Goal: Task Accomplishment & Management: Complete application form

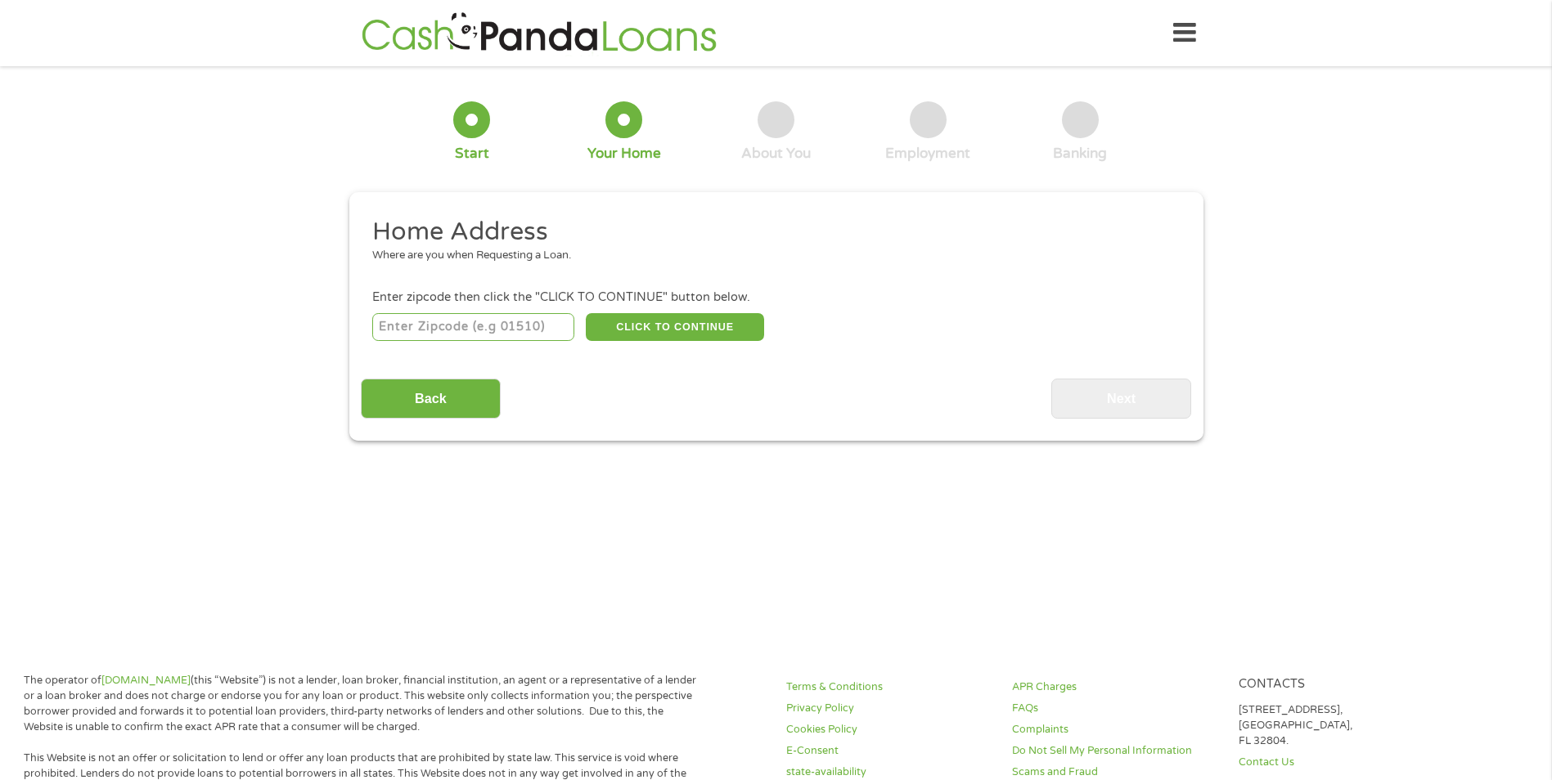
click at [531, 326] on input "number" at bounding box center [473, 327] width 202 height 28
type input "32817"
click at [622, 335] on button "CLICK TO CONTINUE" at bounding box center [675, 327] width 178 height 28
type input "32817"
type input "Orlando"
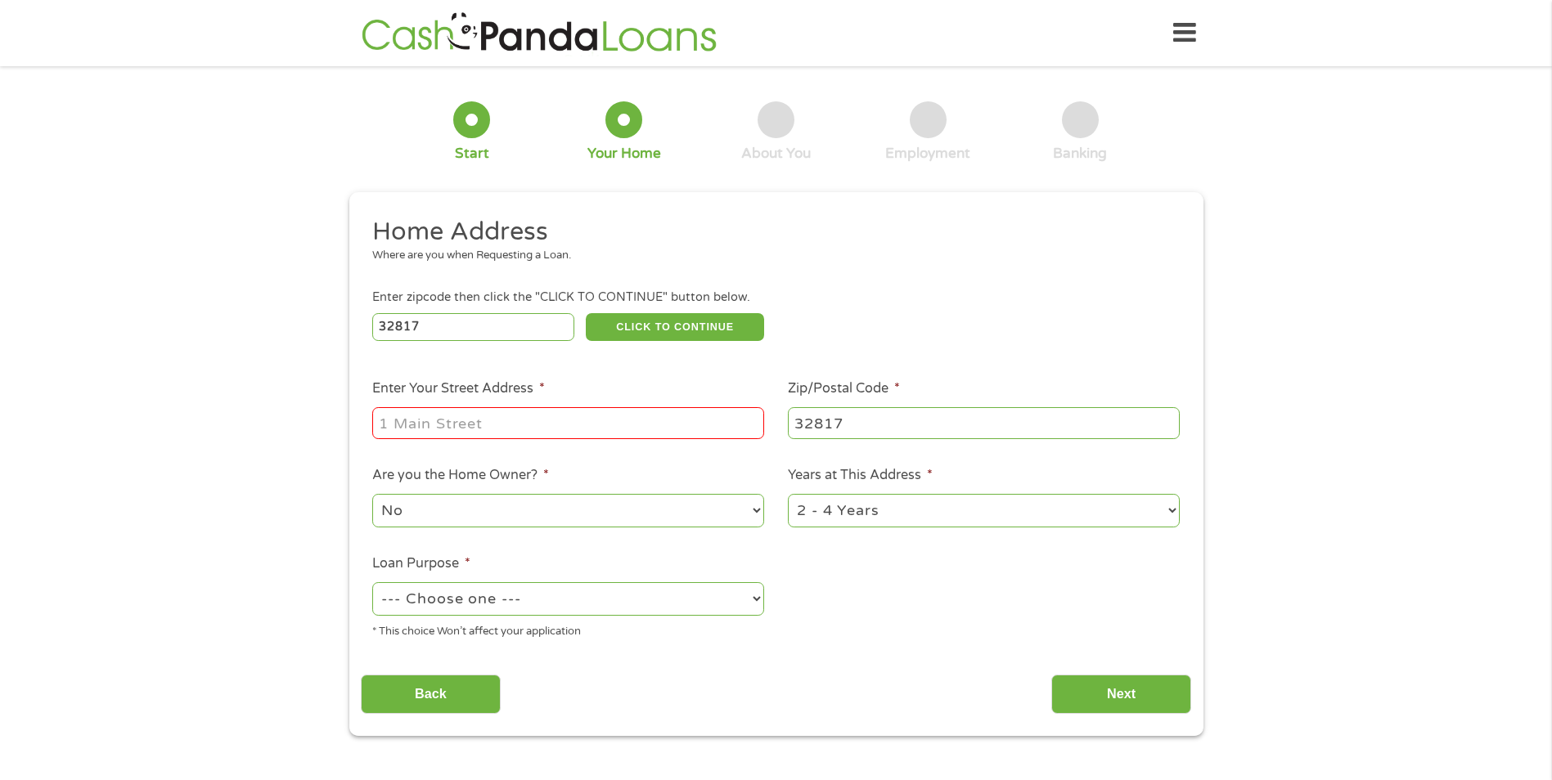
click at [609, 421] on input "Enter Your Street Address *" at bounding box center [568, 422] width 392 height 31
click at [586, 478] on li "Are you the Home Owner? * No Yes" at bounding box center [569, 497] width 416 height 65
drag, startPoint x: 555, startPoint y: 421, endPoint x: 779, endPoint y: 411, distance: 224.3
click at [779, 411] on ul "Home Address Where are you when Requesting a Loan. Enter zipcode then click the…" at bounding box center [776, 434] width 830 height 437
type input "10030 [PERSON_NAME]"
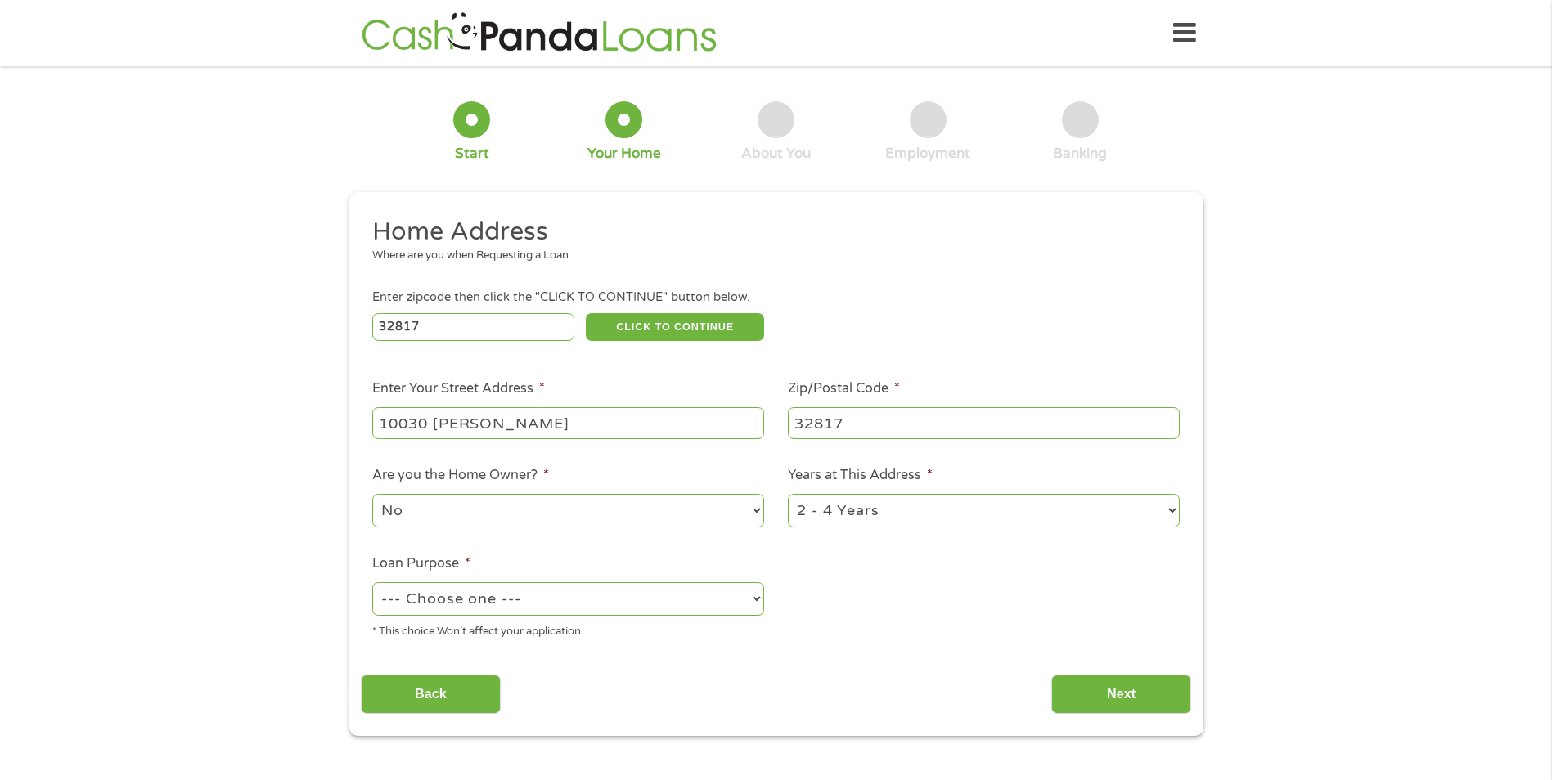
click at [327, 450] on div "1 Start 2 Your Home 3 About You 4 Employment 5 Banking 6 This field is hidden w…" at bounding box center [776, 407] width 1552 height 658
click at [878, 510] on select "1 Year or less 1 - 2 Years 2 - 4 Years Over 4 Years" at bounding box center [984, 511] width 392 height 34
select select "60months"
click at [788, 494] on select "1 Year or less 1 - 2 Years 2 - 4 Years Over 4 Years" at bounding box center [984, 511] width 392 height 34
click at [638, 604] on select "--- Choose one --- Pay Bills Debt Consolidation Home Improvement Major Purchase…" at bounding box center [568, 599] width 392 height 34
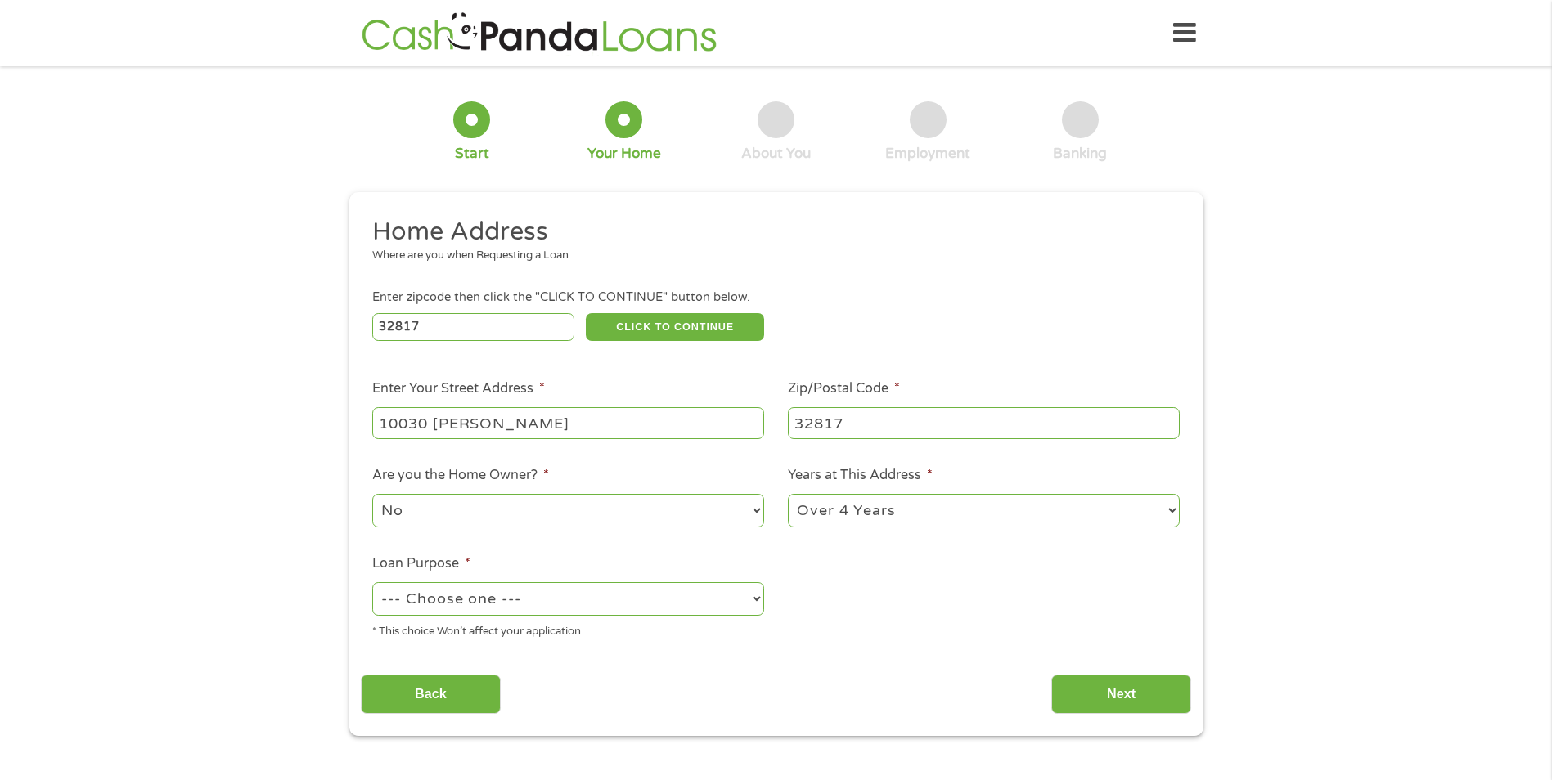
select select "paybills"
click at [372, 582] on select "--- Choose one --- Pay Bills Debt Consolidation Home Improvement Major Purchase…" at bounding box center [568, 599] width 392 height 34
click at [1083, 690] on input "Next" at bounding box center [1121, 695] width 140 height 40
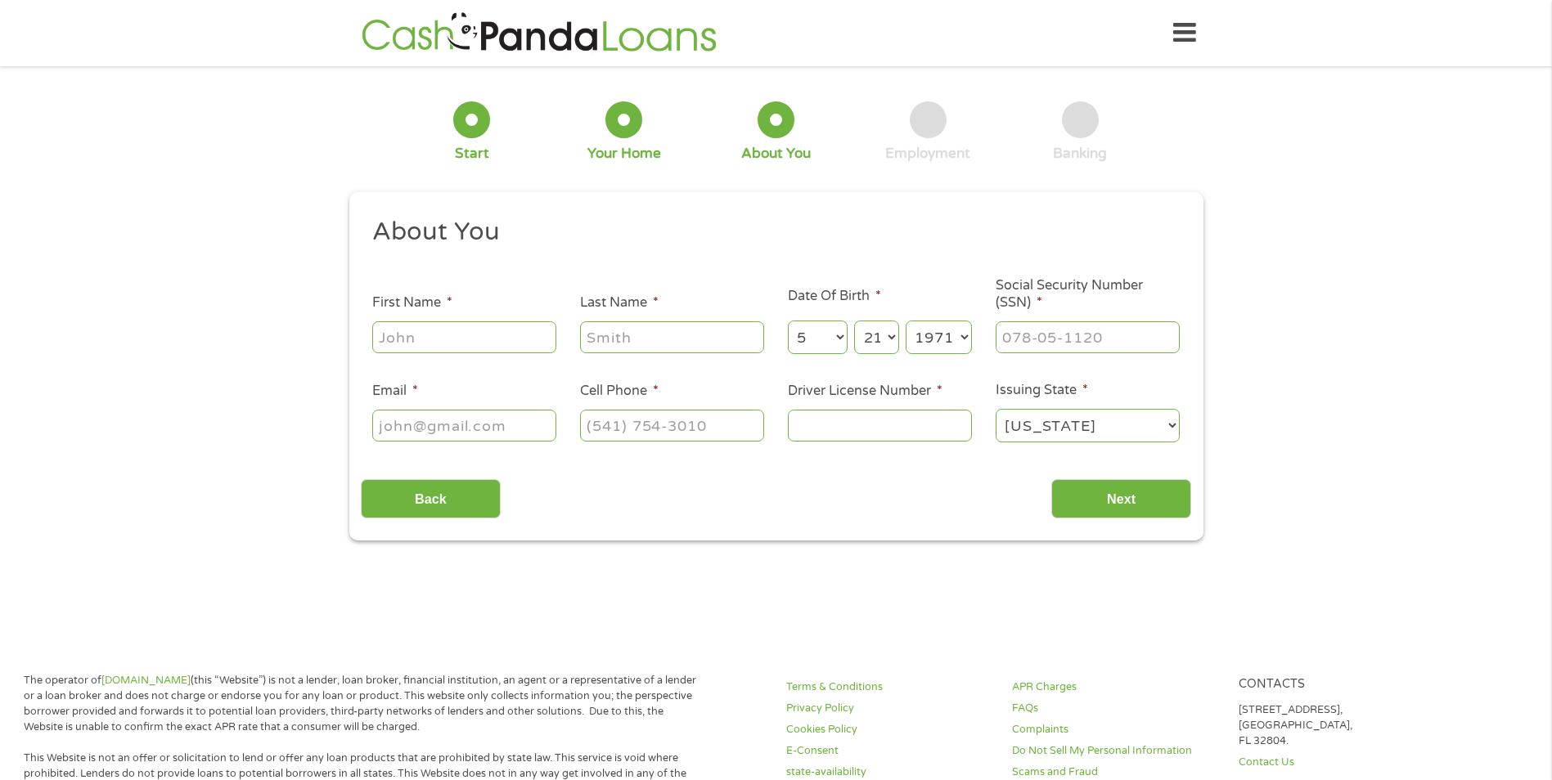
click at [484, 344] on input "First Name *" at bounding box center [464, 336] width 184 height 31
type input "Myphi"
type input "[PERSON_NAME]"
type input "[EMAIL_ADDRESS][DOMAIN_NAME]"
type input "[PHONE_NUMBER]"
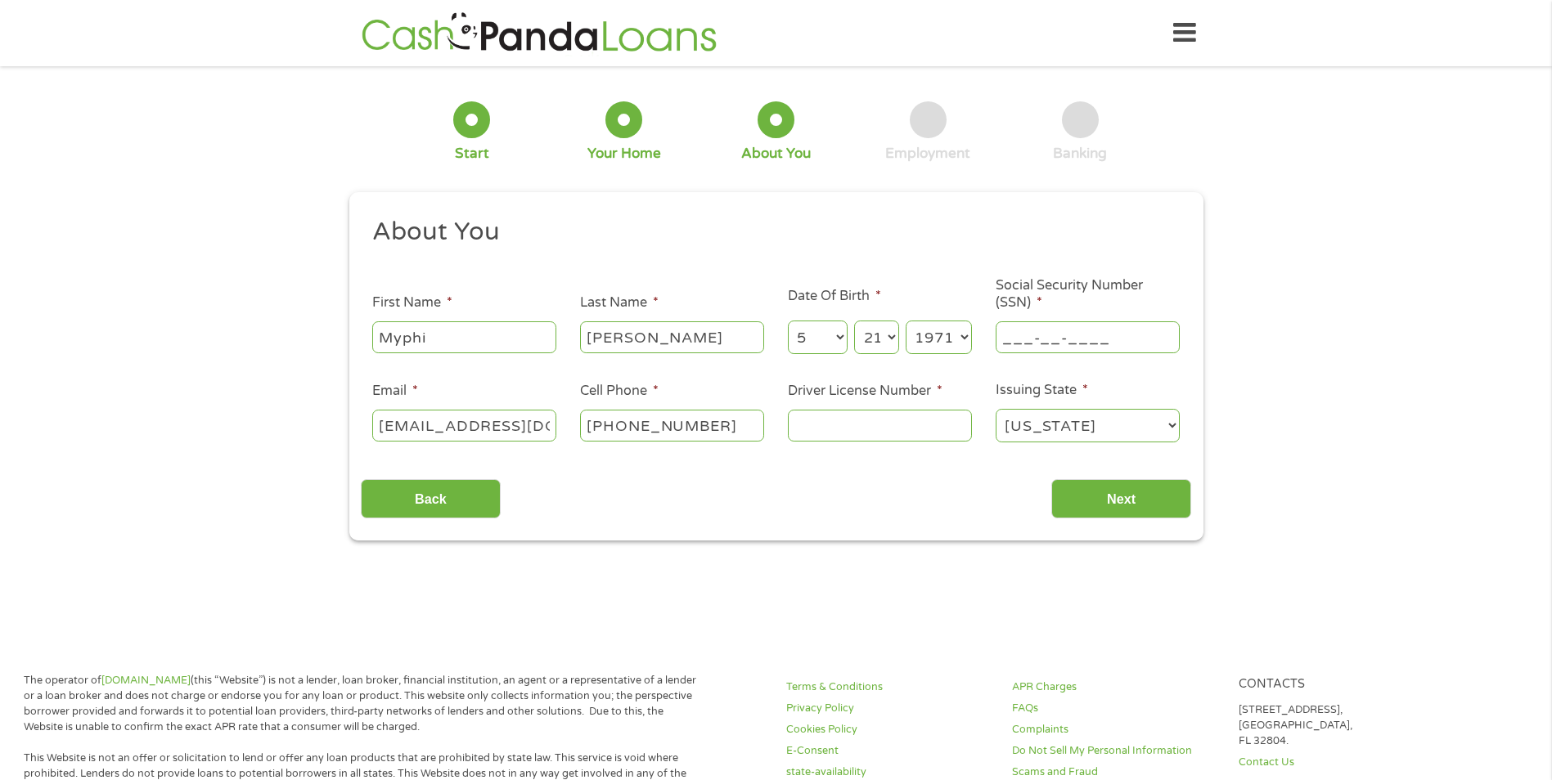
click at [1013, 335] on input "___-__-____" at bounding box center [1087, 336] width 184 height 31
type input "586-50-4998"
type input "t452012450000"
click at [1132, 504] on input "Next" at bounding box center [1121, 499] width 140 height 40
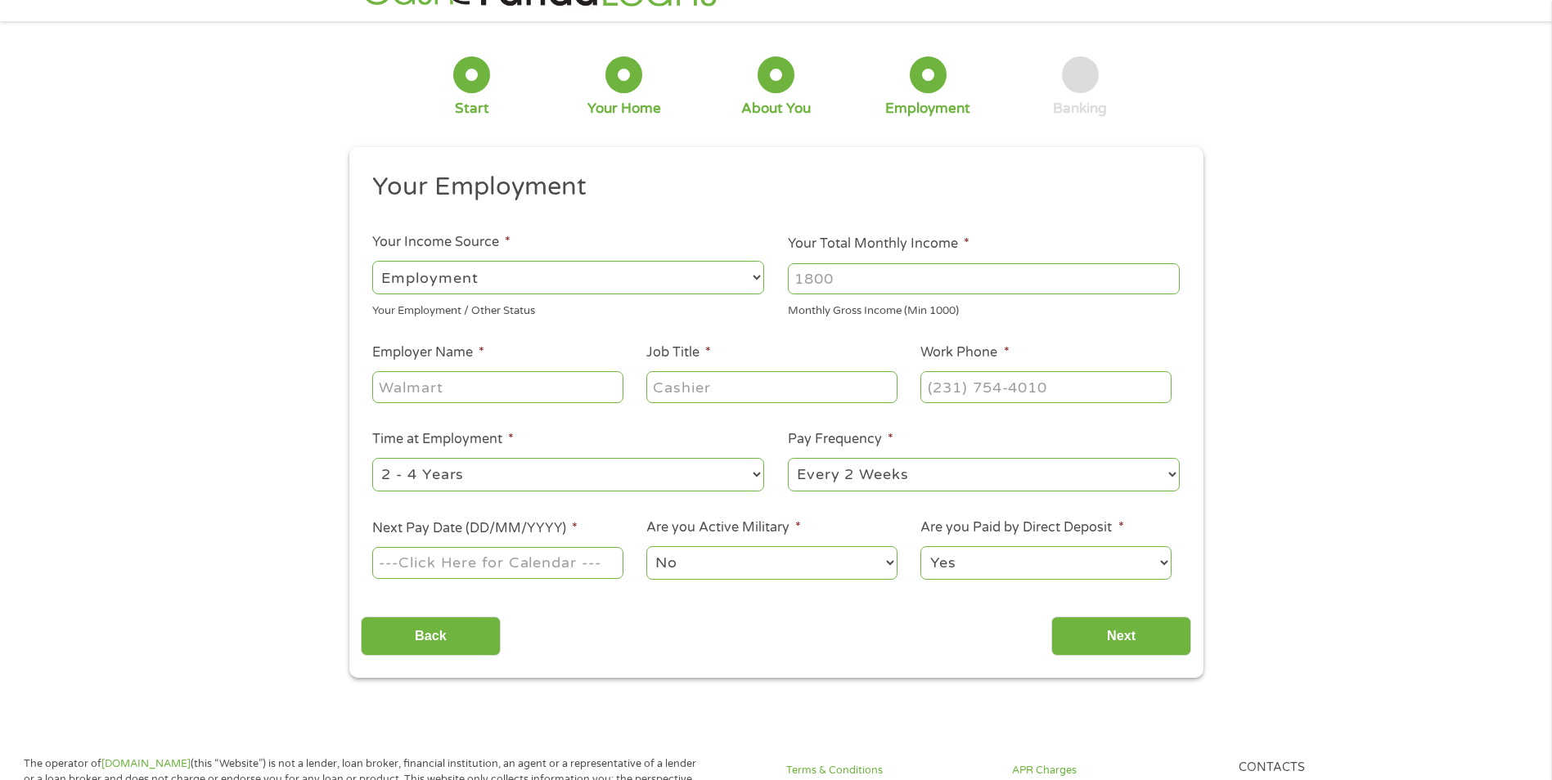
scroll to position [0, 0]
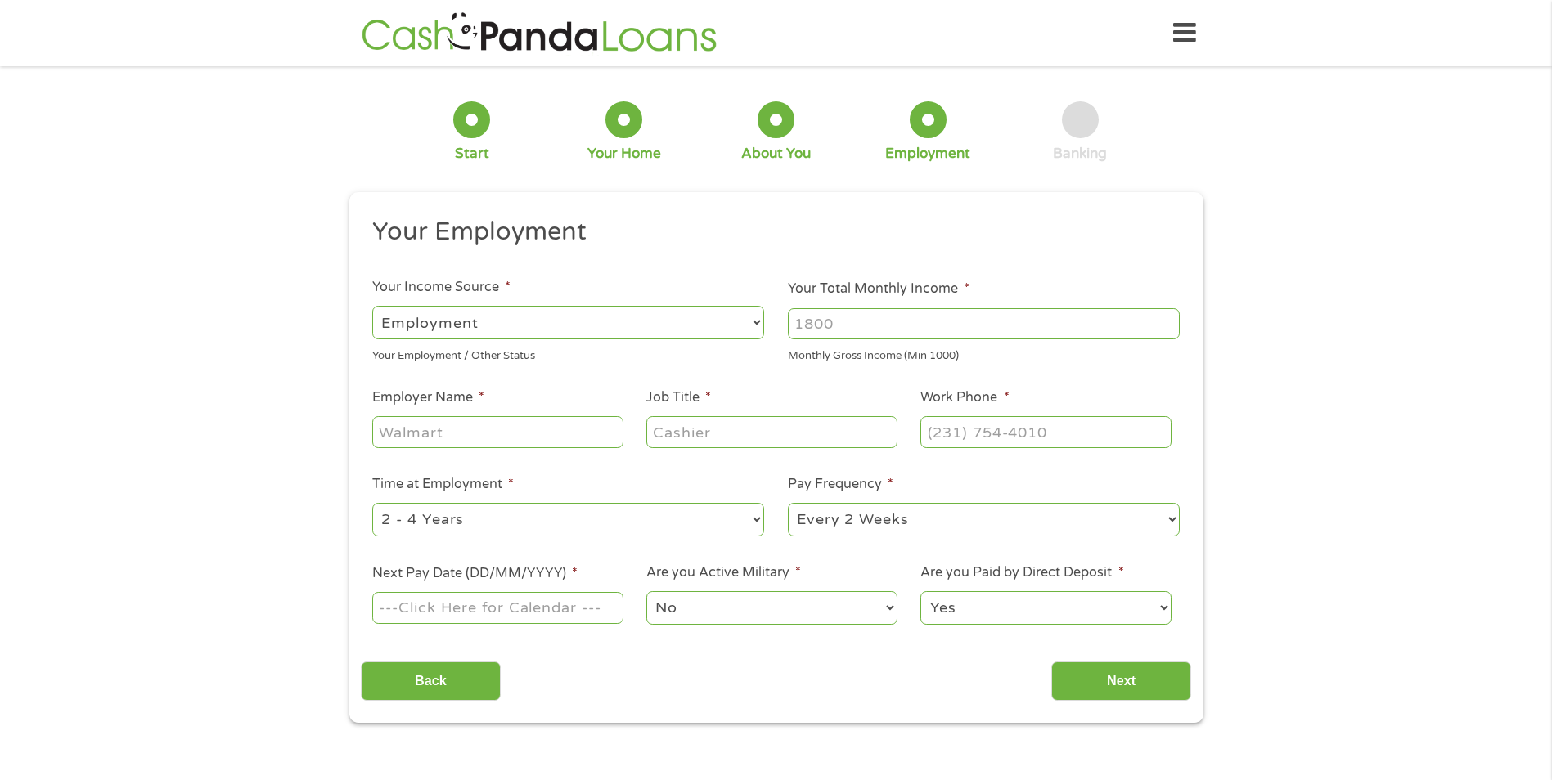
click at [805, 319] on input "Your Total Monthly Income *" at bounding box center [984, 323] width 392 height 31
type input "7000"
click at [541, 434] on input "Employer Name *" at bounding box center [497, 431] width 250 height 31
type input "[GEOGRAPHIC_DATA][PERSON_NAME]"
type input "Engineer"
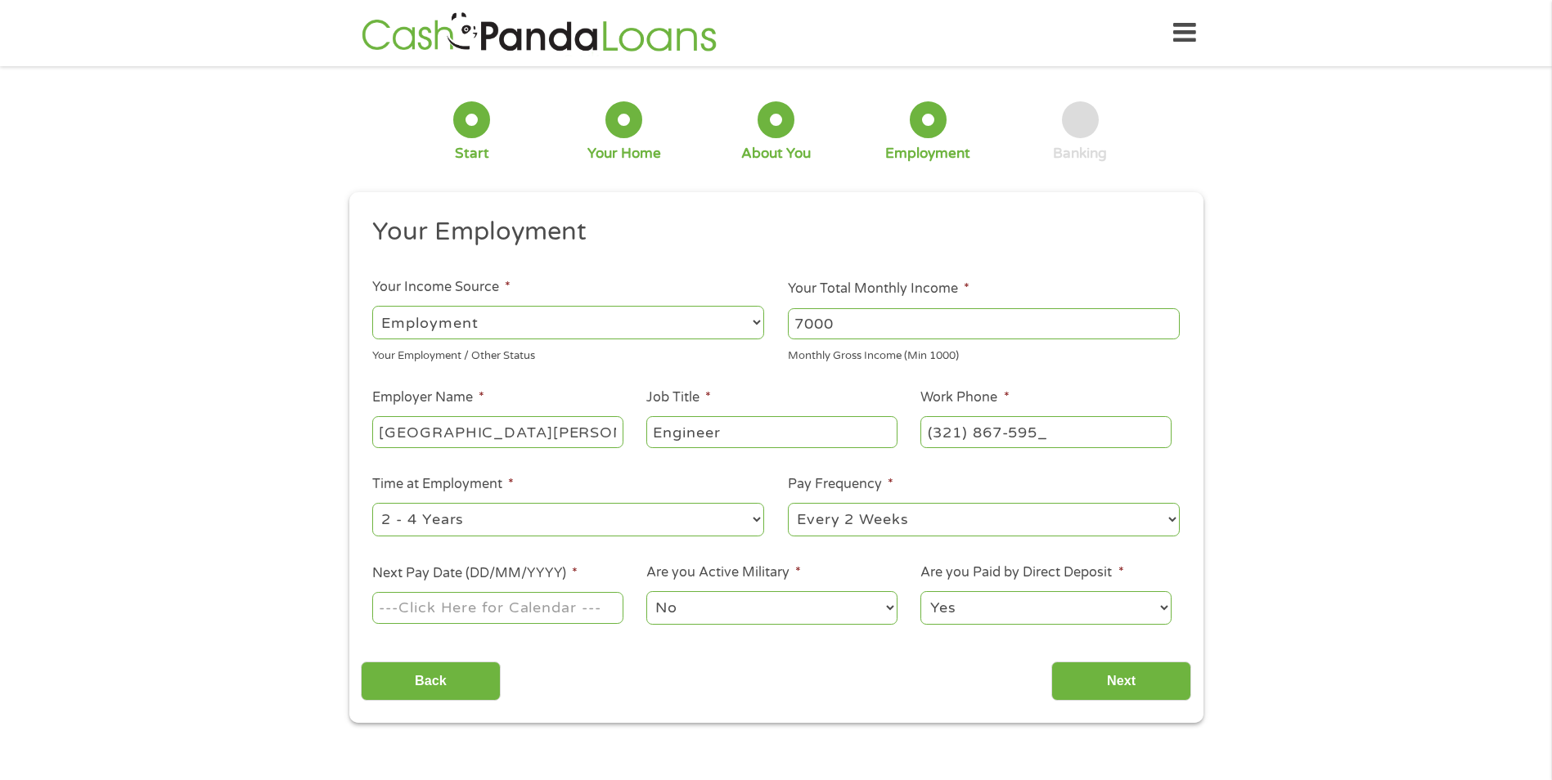
type input "[PHONE_NUMBER]"
click at [503, 516] on select "--- Choose one --- 1 Year or less 1 - 2 Years 2 - 4 Years Over 4 Years" at bounding box center [568, 520] width 392 height 34
select select "60months"
click at [372, 503] on select "--- Choose one --- 1 Year or less 1 - 2 Years 2 - 4 Years Over 4 Years" at bounding box center [568, 520] width 392 height 34
click at [546, 607] on input "Next Pay Date (DD/MM/YYYY) *" at bounding box center [497, 607] width 250 height 31
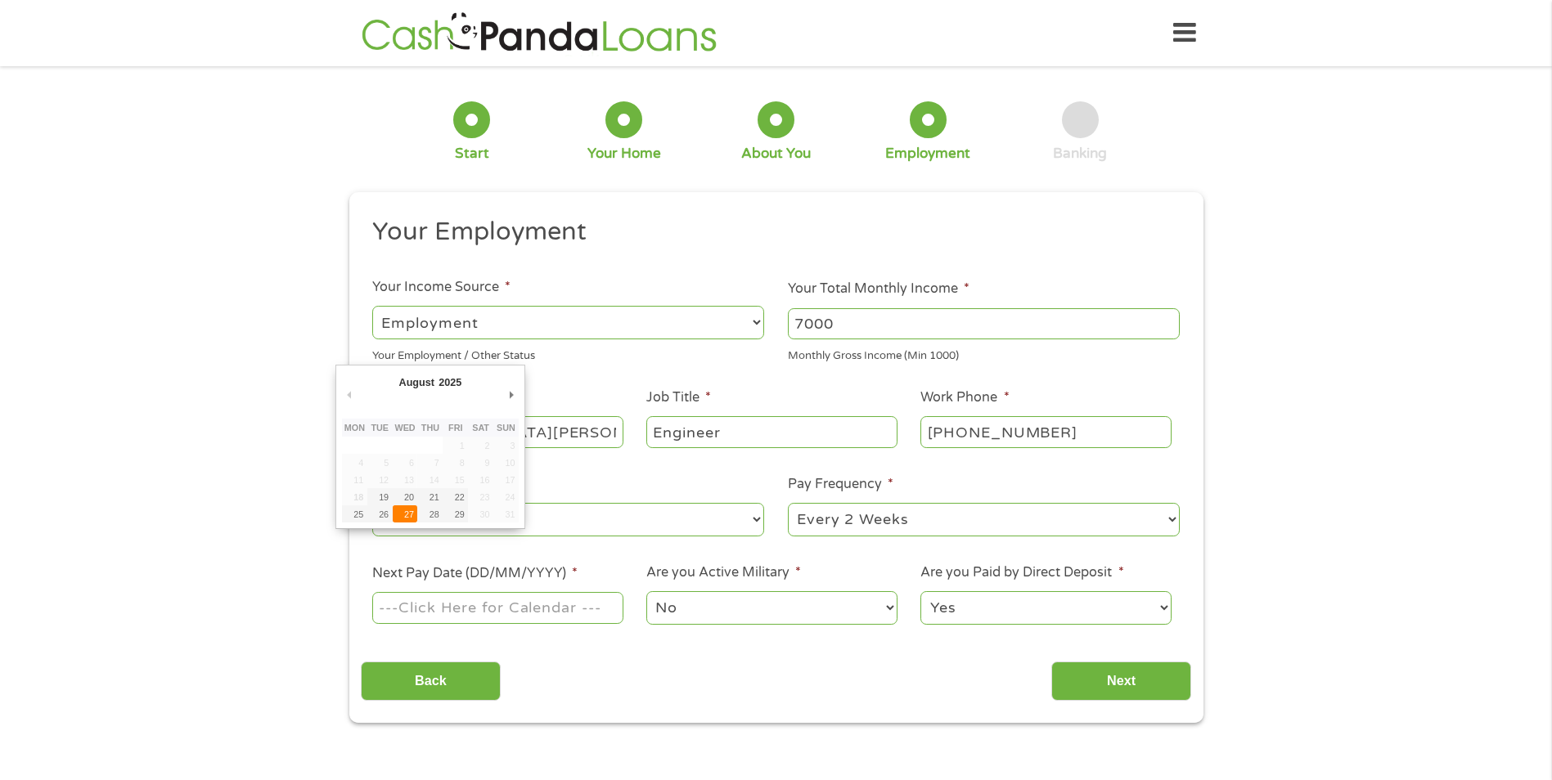
type input "[DATE]"
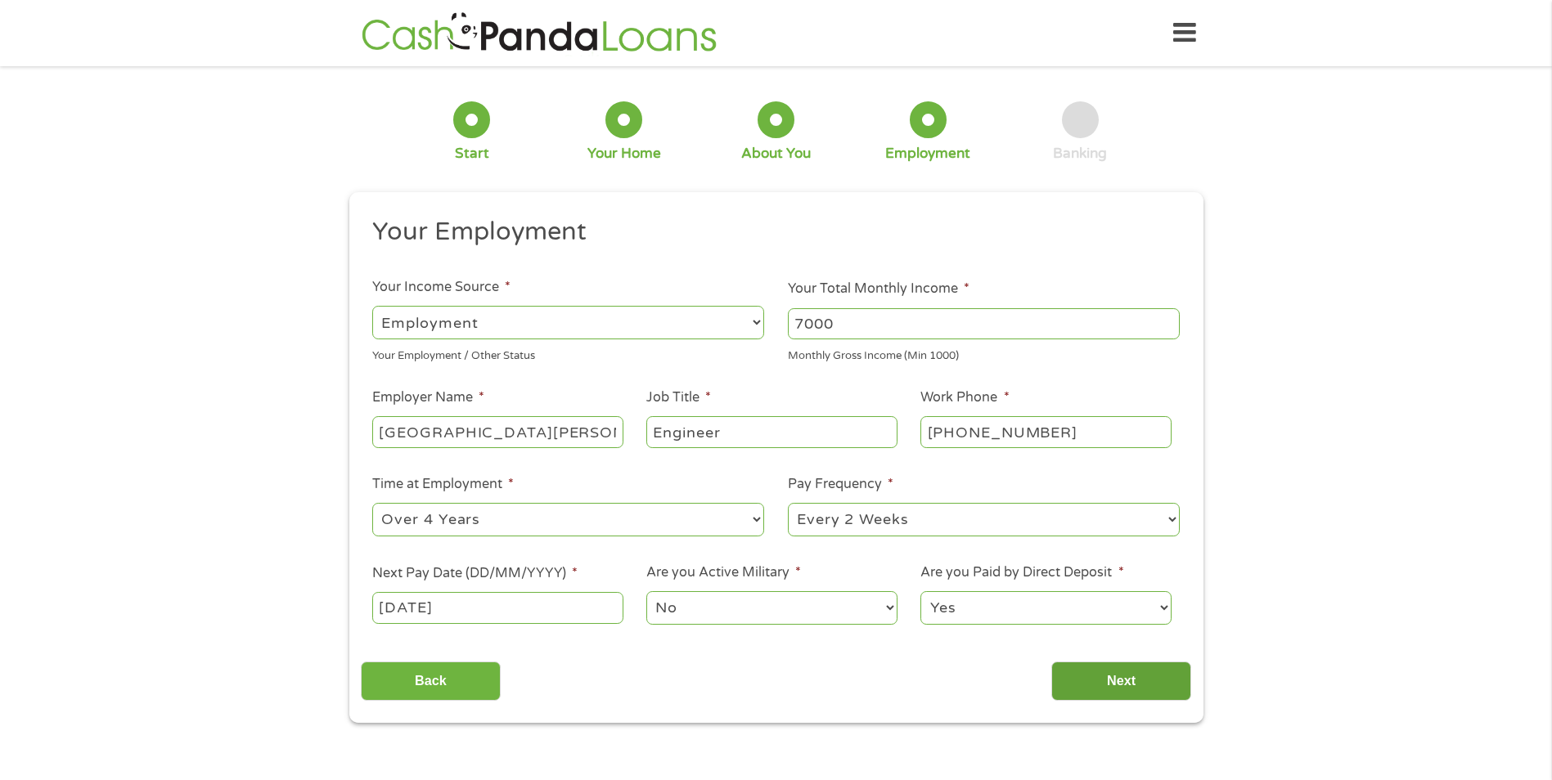
click at [1107, 676] on input "Next" at bounding box center [1121, 682] width 140 height 40
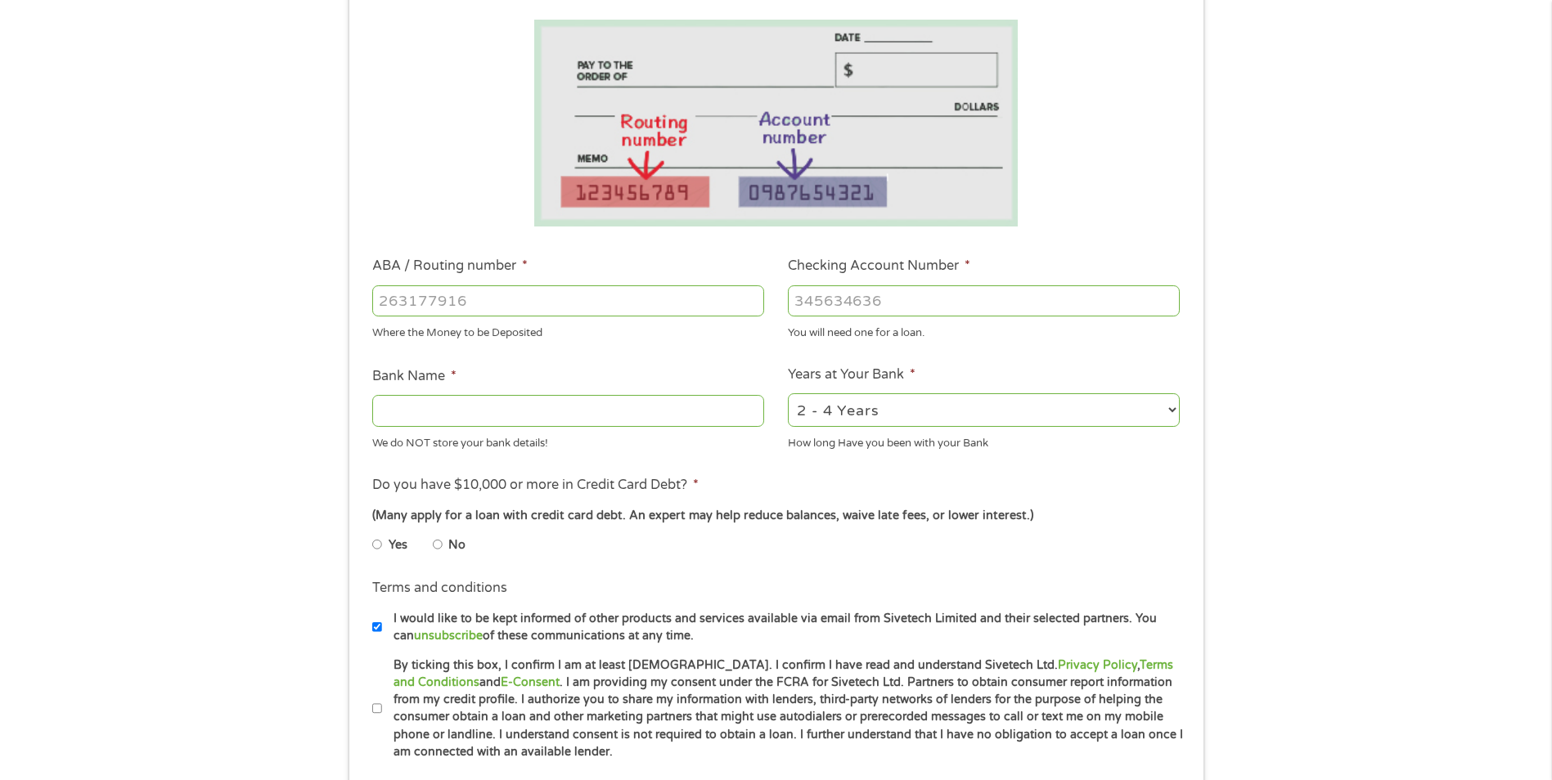
scroll to position [245, 0]
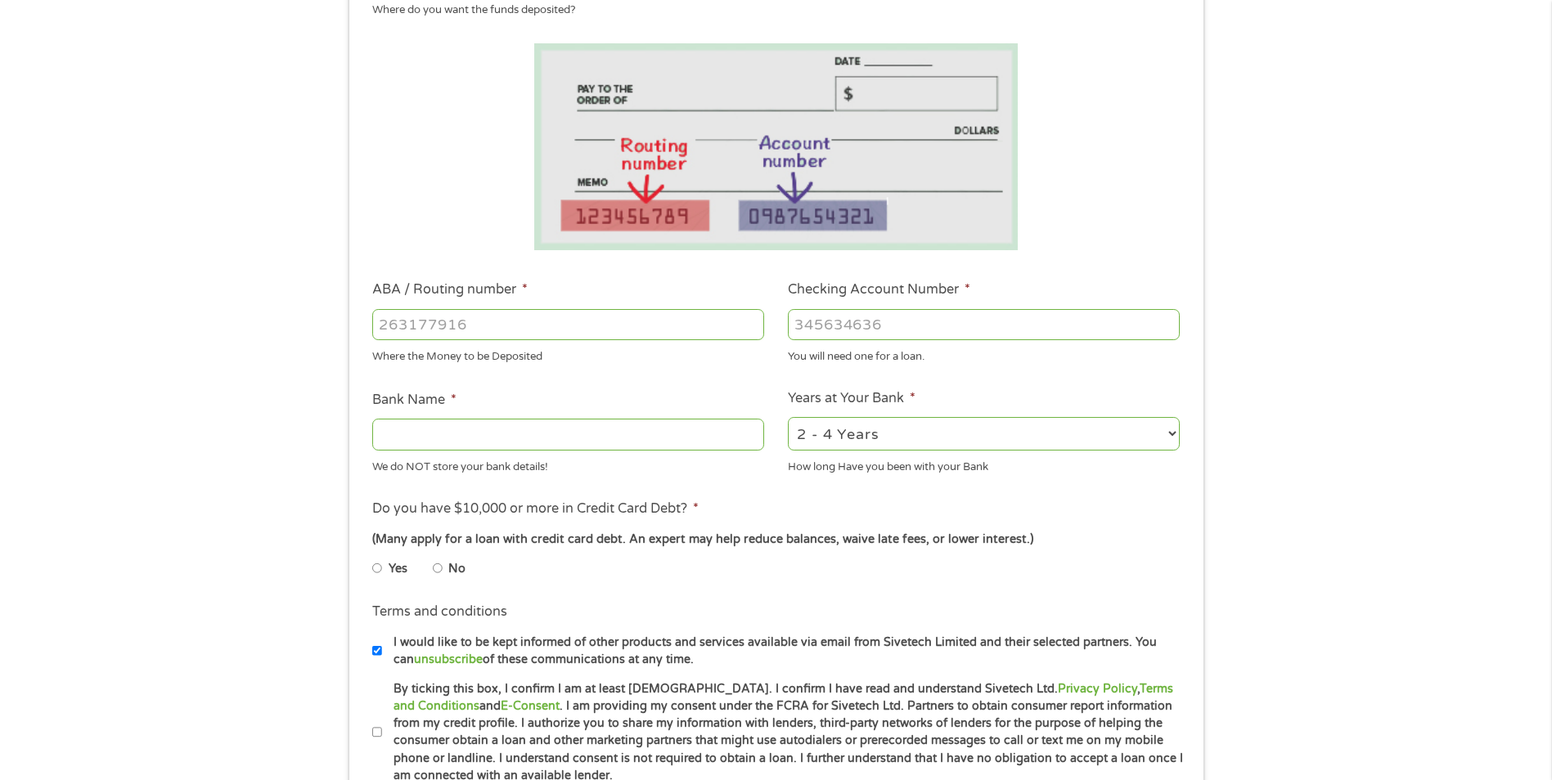
click at [886, 329] on input "Checking Account Number *" at bounding box center [984, 324] width 392 height 31
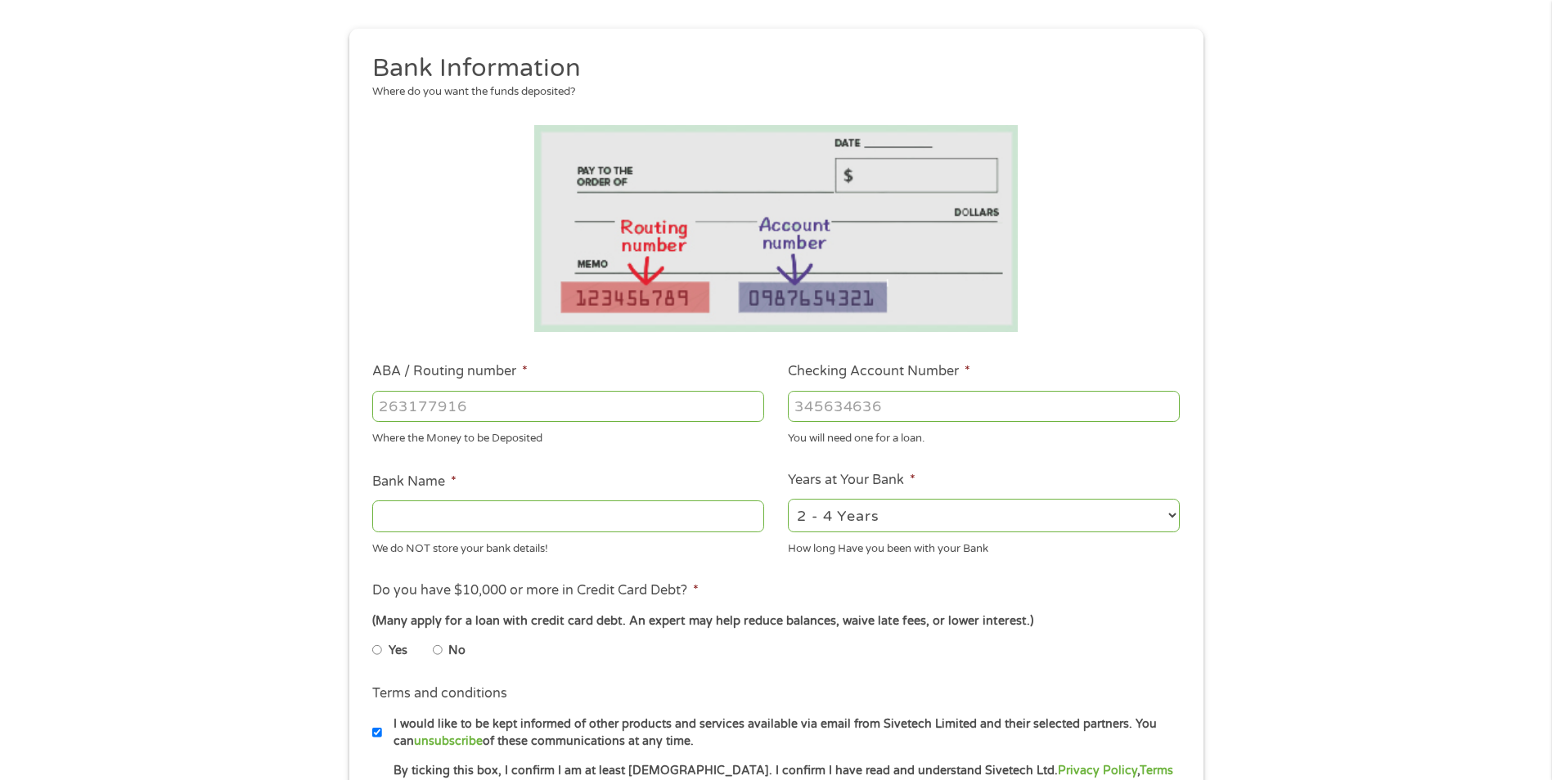
click at [874, 413] on input "Checking Account Number *" at bounding box center [984, 406] width 392 height 31
click at [879, 408] on input "Checking Account Number *" at bounding box center [984, 406] width 392 height 31
click at [872, 413] on input "Checking Account Number *" at bounding box center [984, 406] width 392 height 31
type input "0346438777"
click at [653, 410] on input "ABA / Routing number *" at bounding box center [568, 406] width 392 height 31
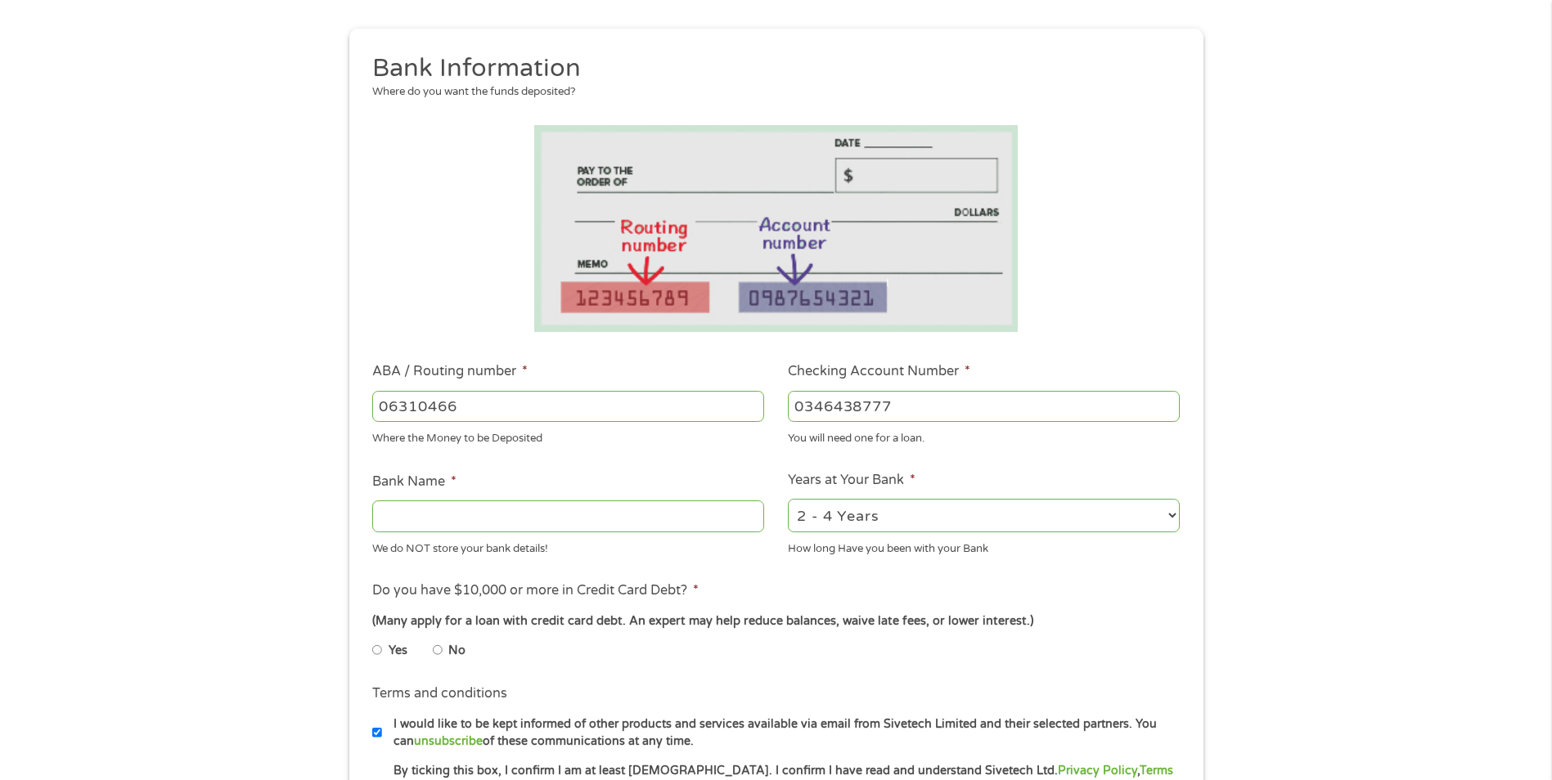
type input "063104668"
type input "REGIONS BANK"
type input "063104668"
click at [833, 524] on select "2 - 4 Years 6 - 12 Months 1 - 2 Years Over 4 Years" at bounding box center [984, 516] width 392 height 34
select select "60months"
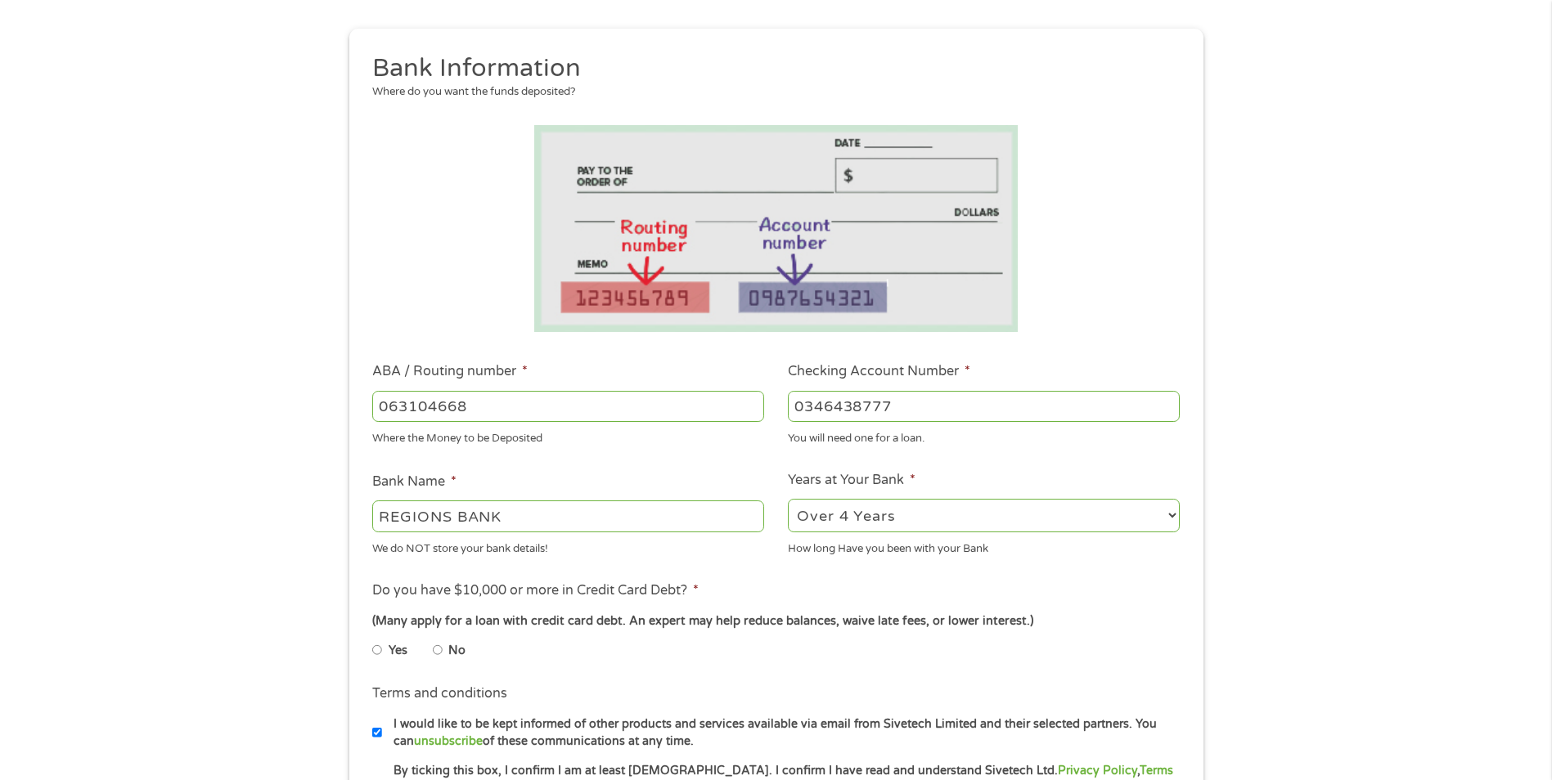
click at [788, 499] on select "2 - 4 Years 6 - 12 Months 1 - 2 Years Over 4 Years" at bounding box center [984, 516] width 392 height 34
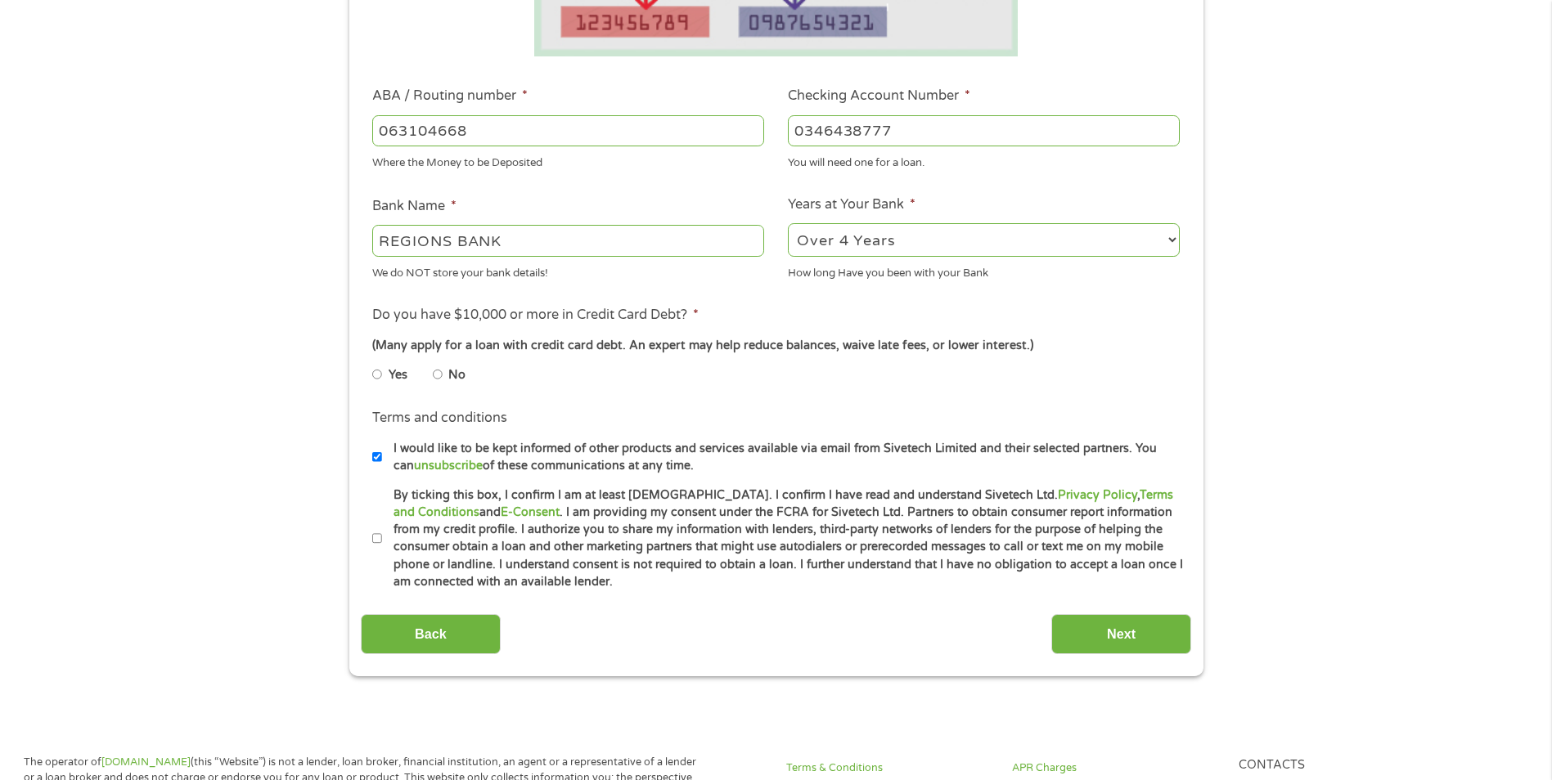
scroll to position [491, 0]
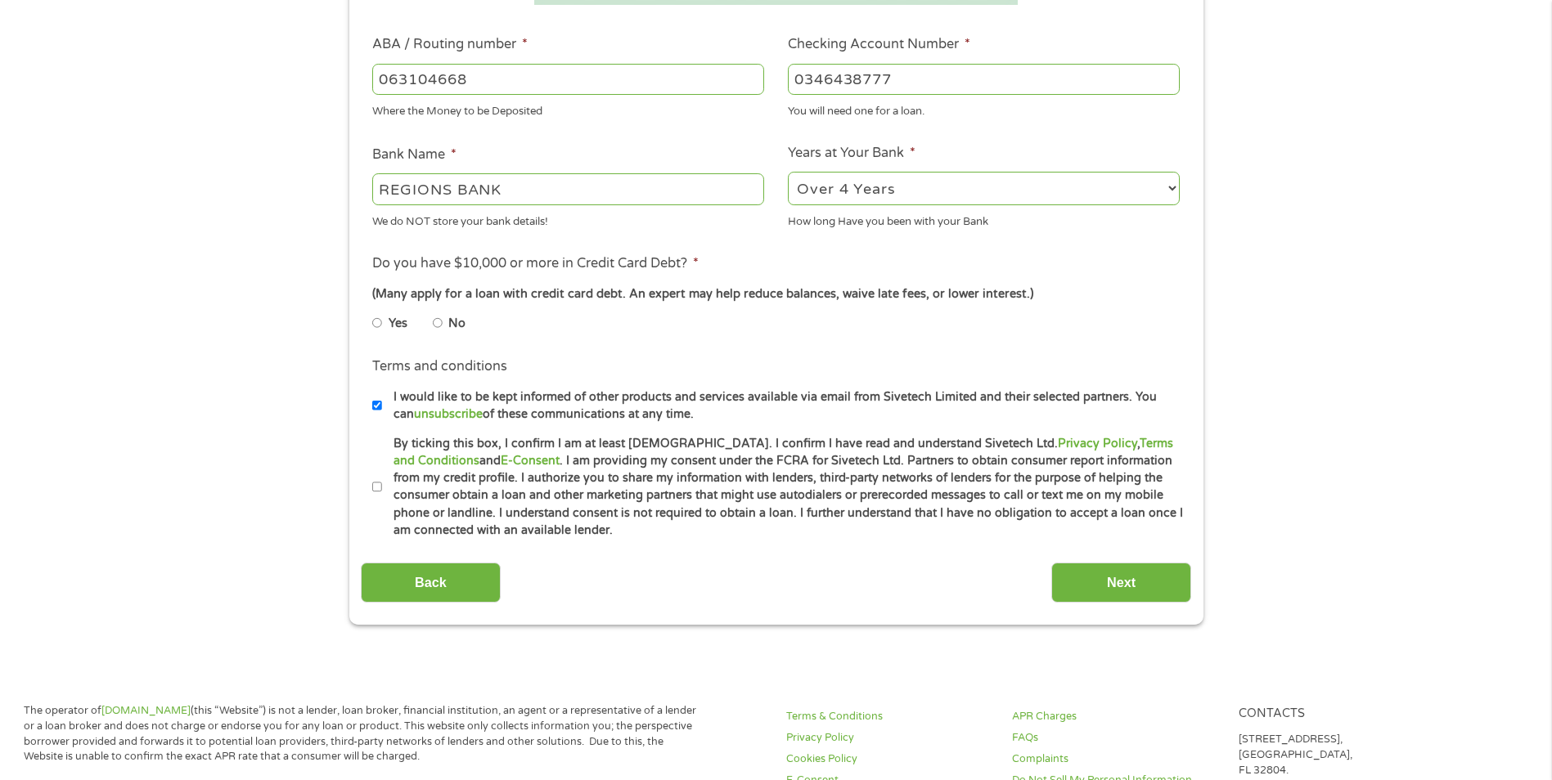
click at [371, 324] on li "Do you have $10,000 or more in Credit Card Debt? * (Many apply for a loan with …" at bounding box center [776, 300] width 830 height 92
click at [375, 324] on input "Yes" at bounding box center [377, 323] width 10 height 26
radio input "true"
click at [379, 488] on input "By ticking this box, I confirm I am at least [DEMOGRAPHIC_DATA]. I confirm I ha…" at bounding box center [377, 487] width 10 height 26
checkbox input "true"
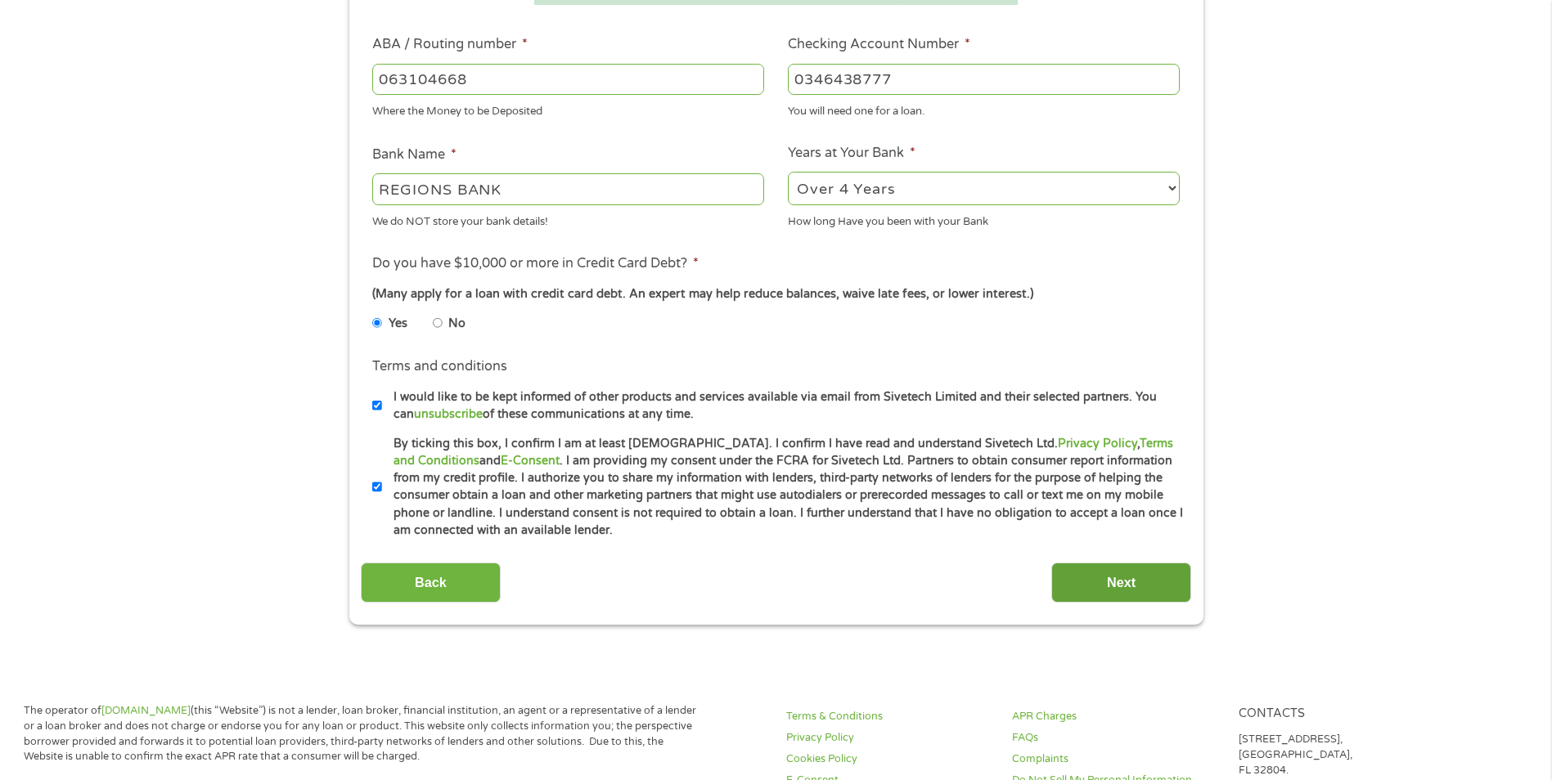
click at [1081, 573] on input "Next" at bounding box center [1121, 583] width 140 height 40
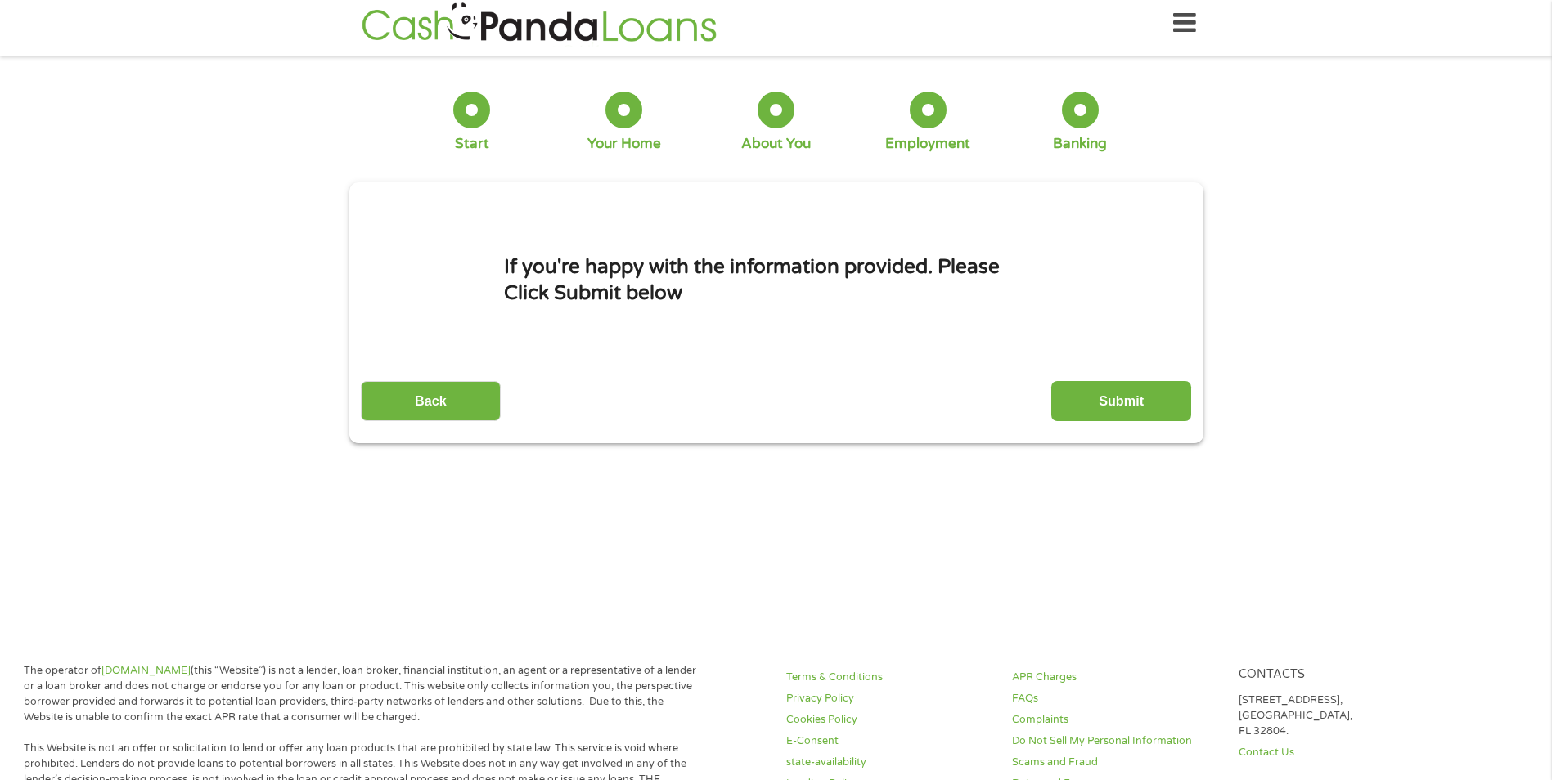
scroll to position [0, 0]
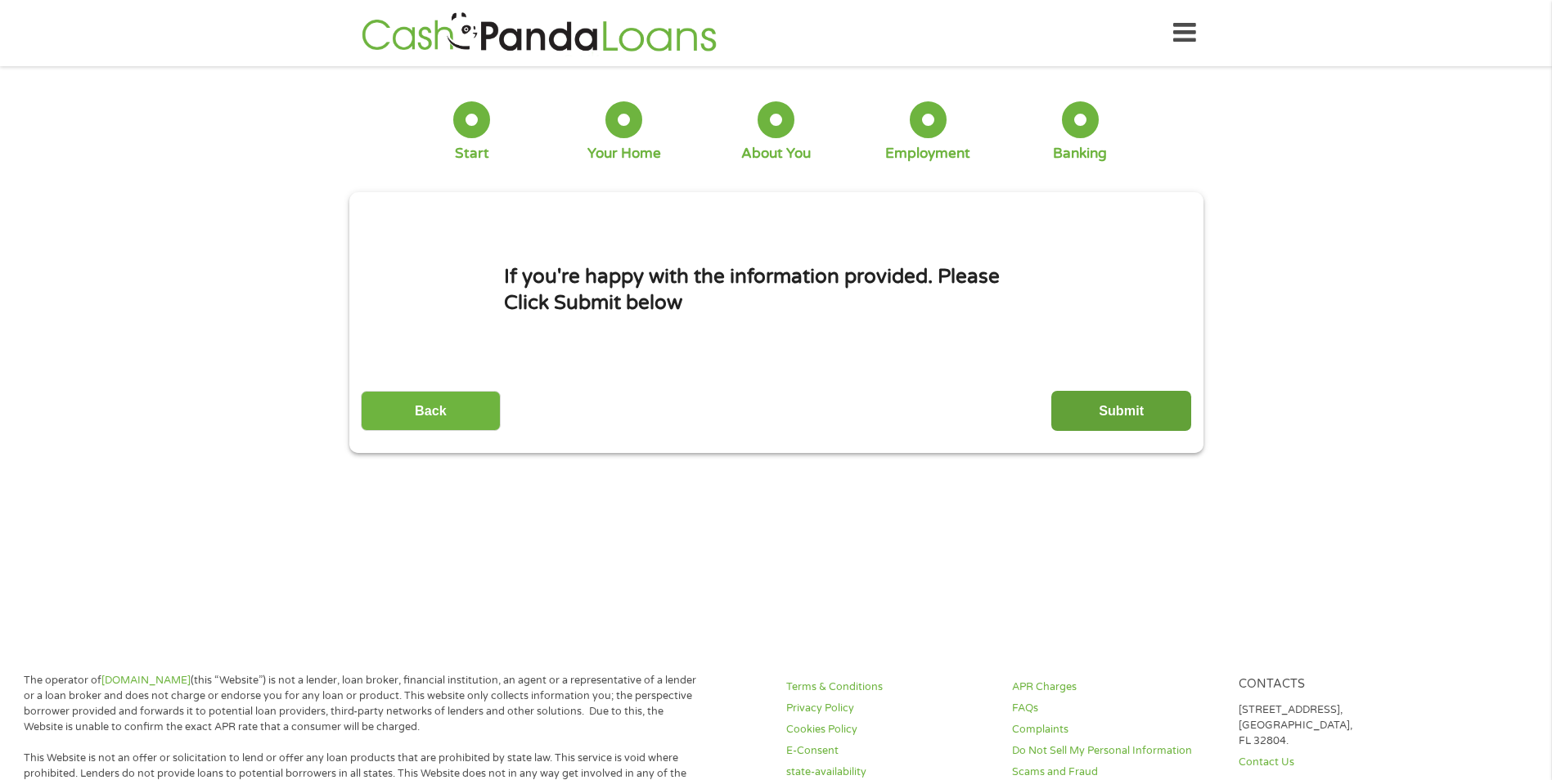
click at [1080, 407] on input "Submit" at bounding box center [1121, 411] width 140 height 40
